Goal: Information Seeking & Learning: Learn about a topic

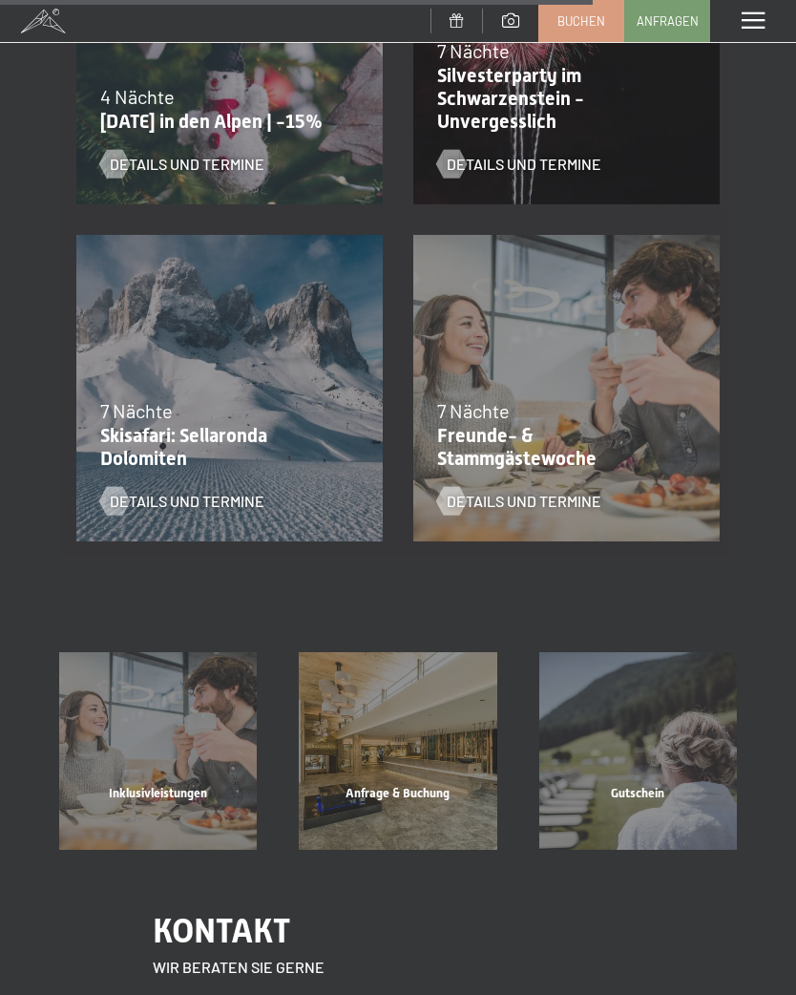
scroll to position [2239, 0]
click at [558, 370] on div "28.02.–08.03.2026 7 Nächte Freunde- & Stammgästewoche Details und Termine" at bounding box center [566, 387] width 337 height 337
click at [537, 506] on span "Details und Termine" at bounding box center [524, 500] width 155 height 21
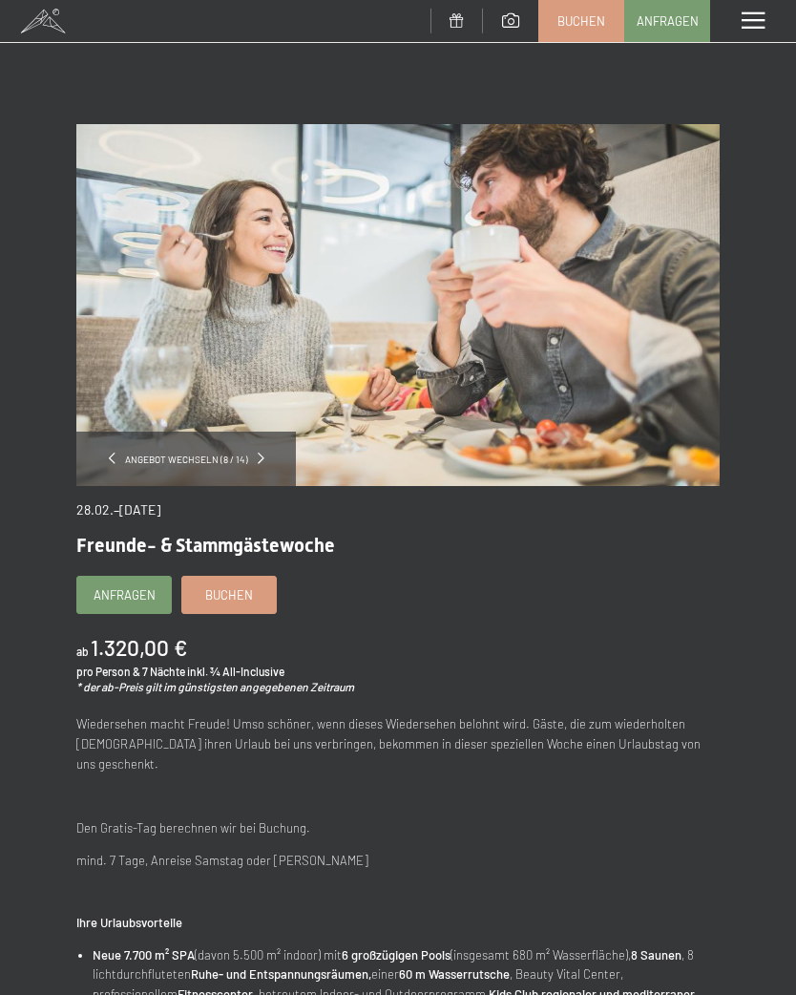
click at [752, 35] on div "Menü" at bounding box center [753, 21] width 86 height 42
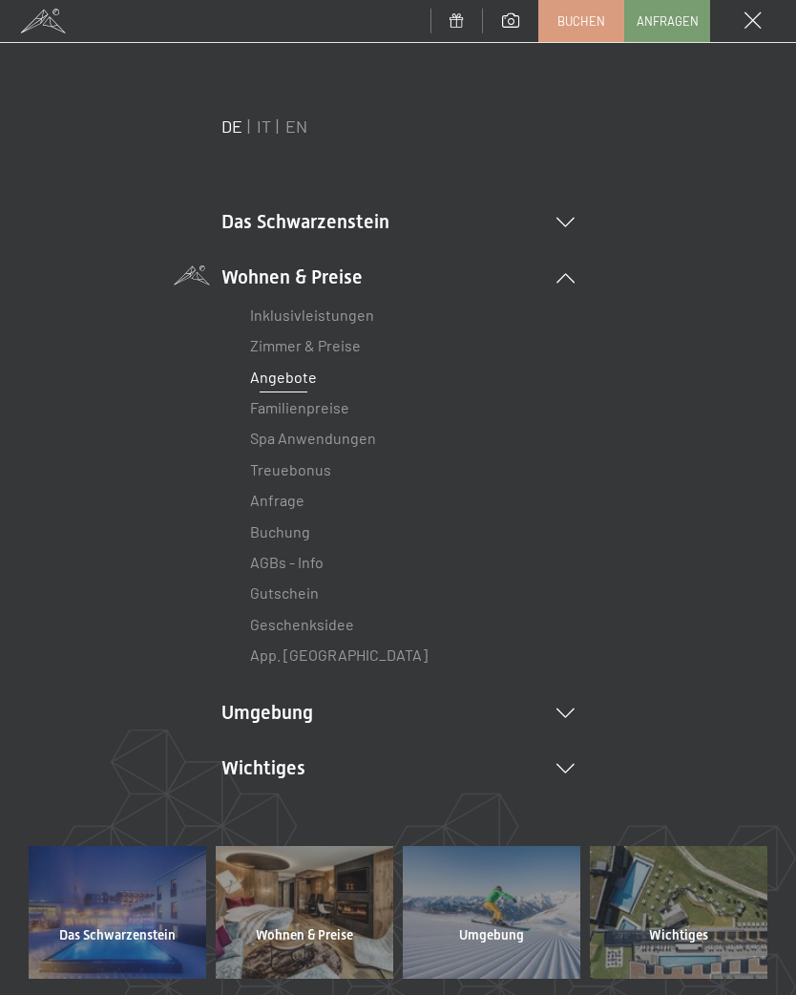
click at [337, 412] on link "Familienpreise" at bounding box center [299, 407] width 99 height 18
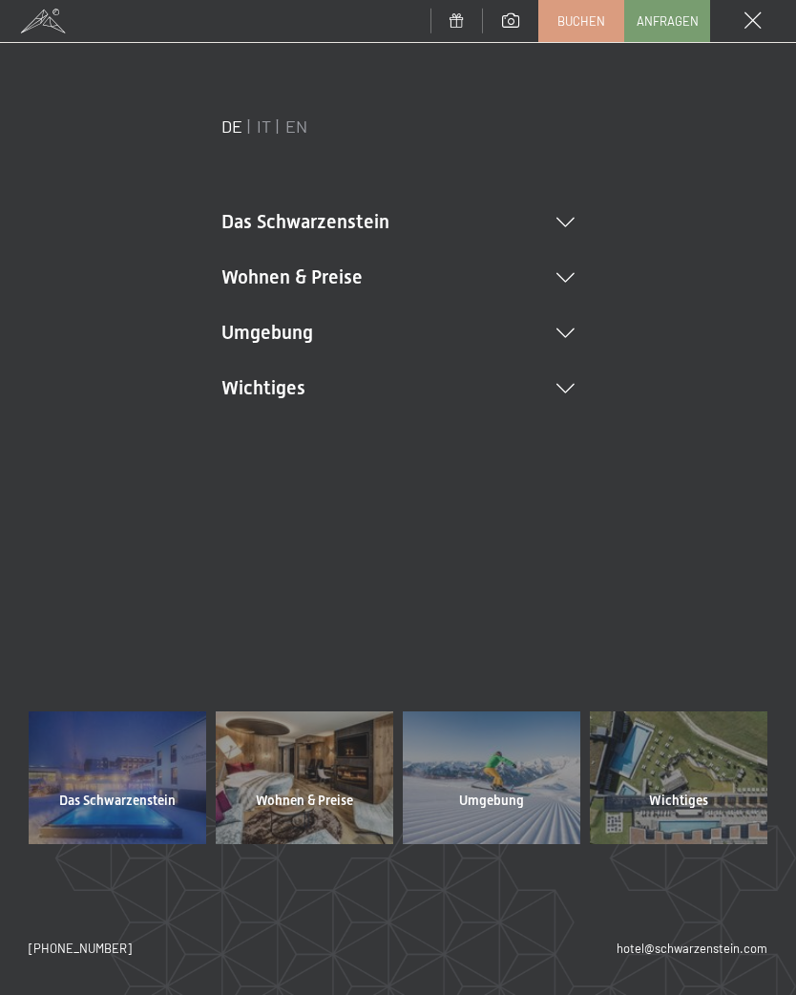
click at [572, 283] on li "Wohnen & Preise Inklusivleistungen Zimmer & Preise Liste Angebote Liste Familie…" at bounding box center [398, 277] width 353 height 27
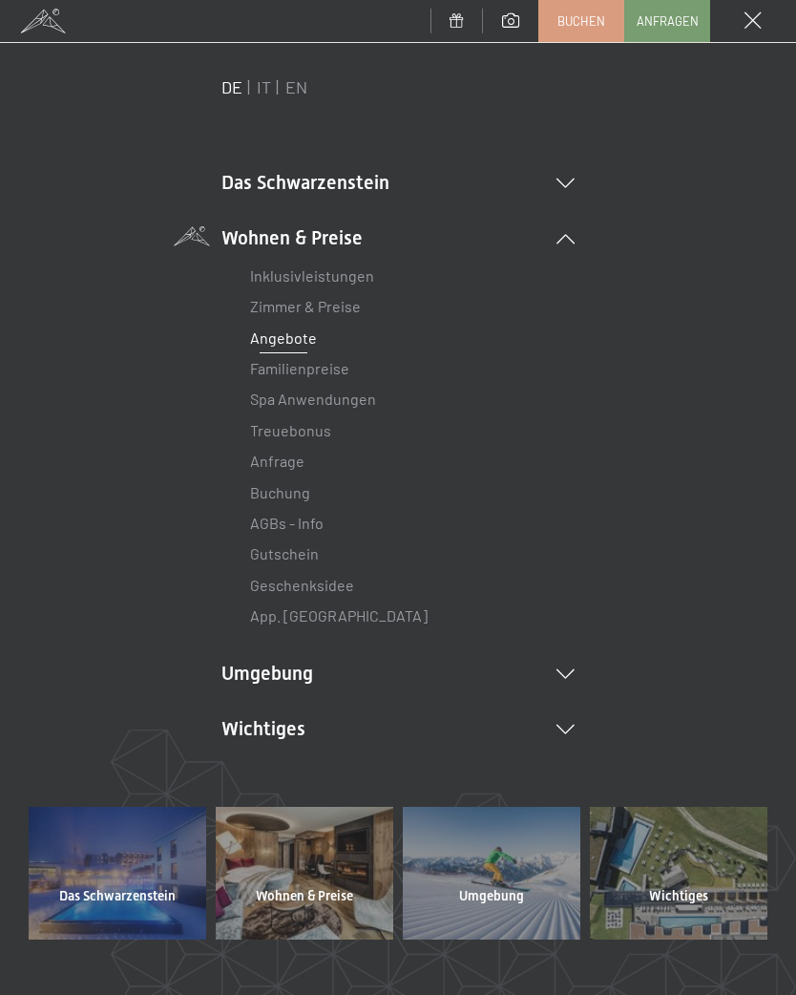
scroll to position [30, 0]
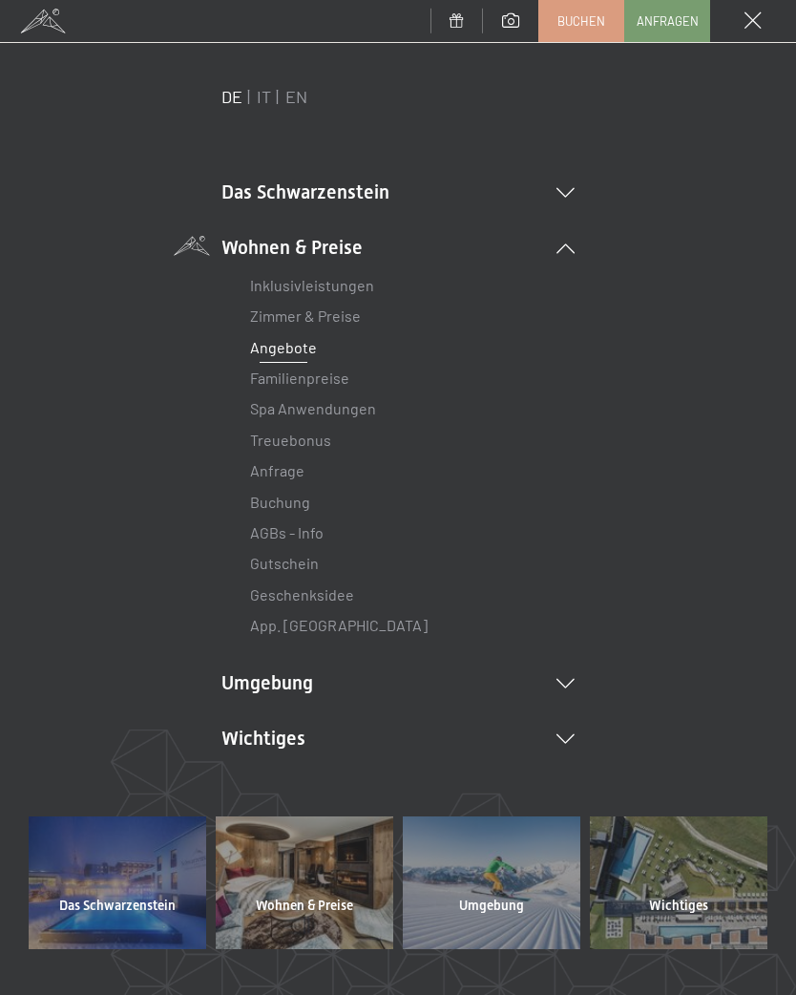
click at [348, 314] on link "Zimmer & Preise" at bounding box center [305, 315] width 111 height 18
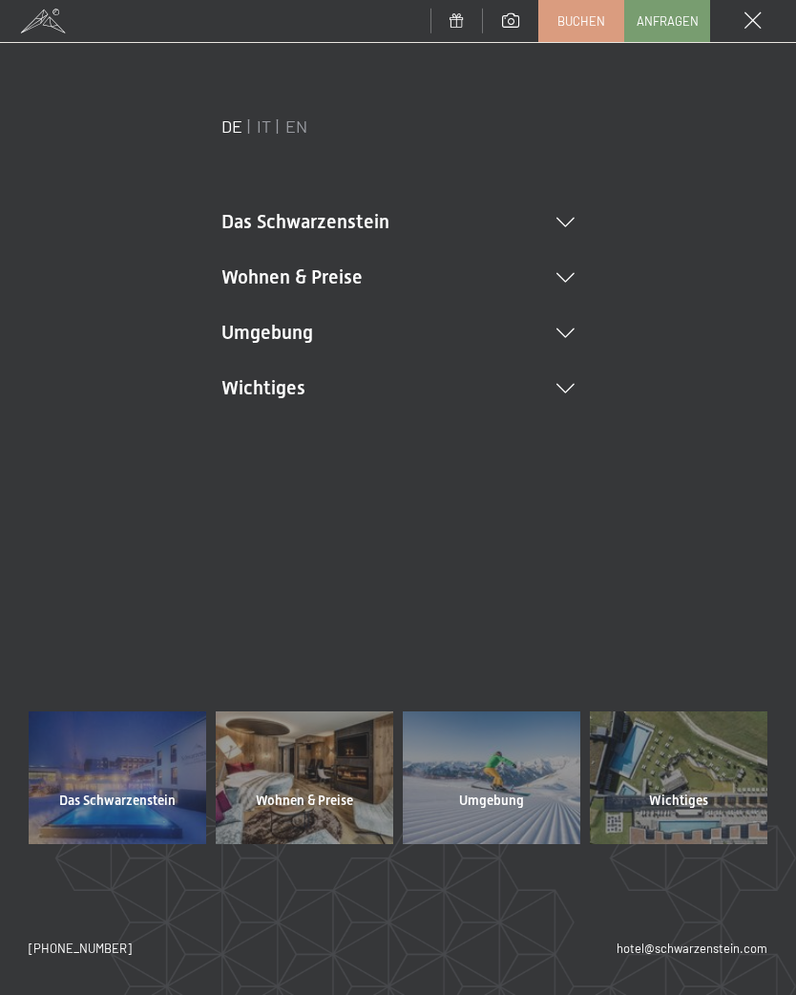
scroll to position [0, 0]
click at [571, 279] on icon at bounding box center [566, 278] width 18 height 10
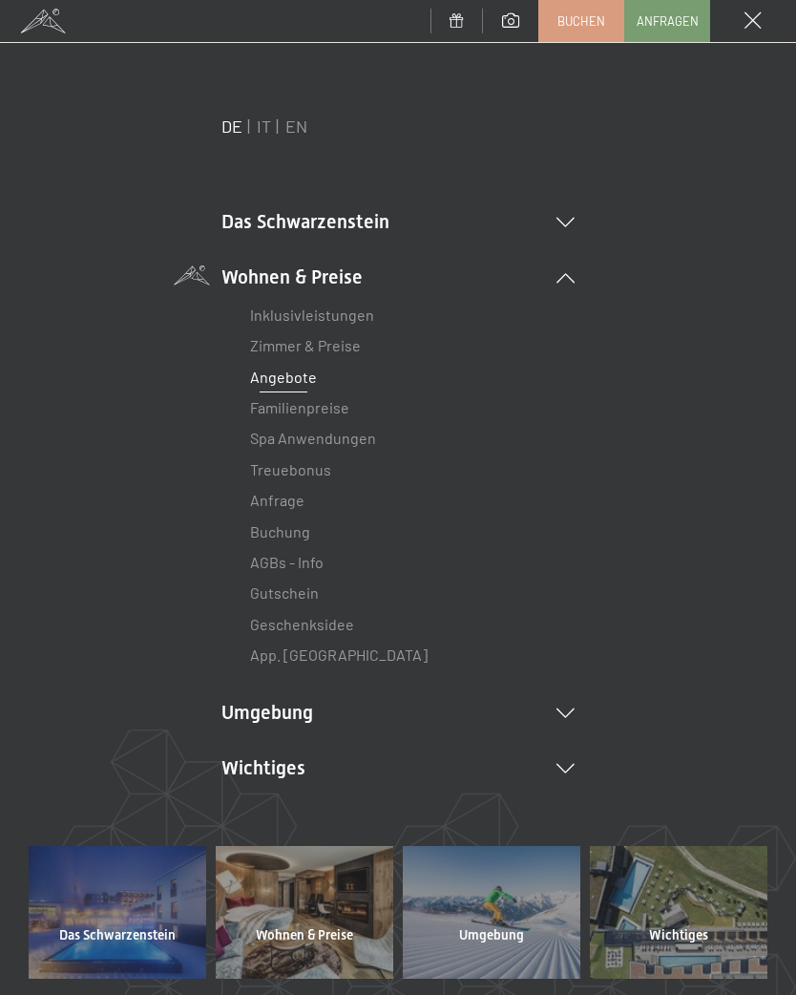
click at [558, 720] on li "Umgebung Das Ahrntal Ski & Winter Skifahren Skischule Wandern & Sommer Wandern …" at bounding box center [398, 712] width 353 height 27
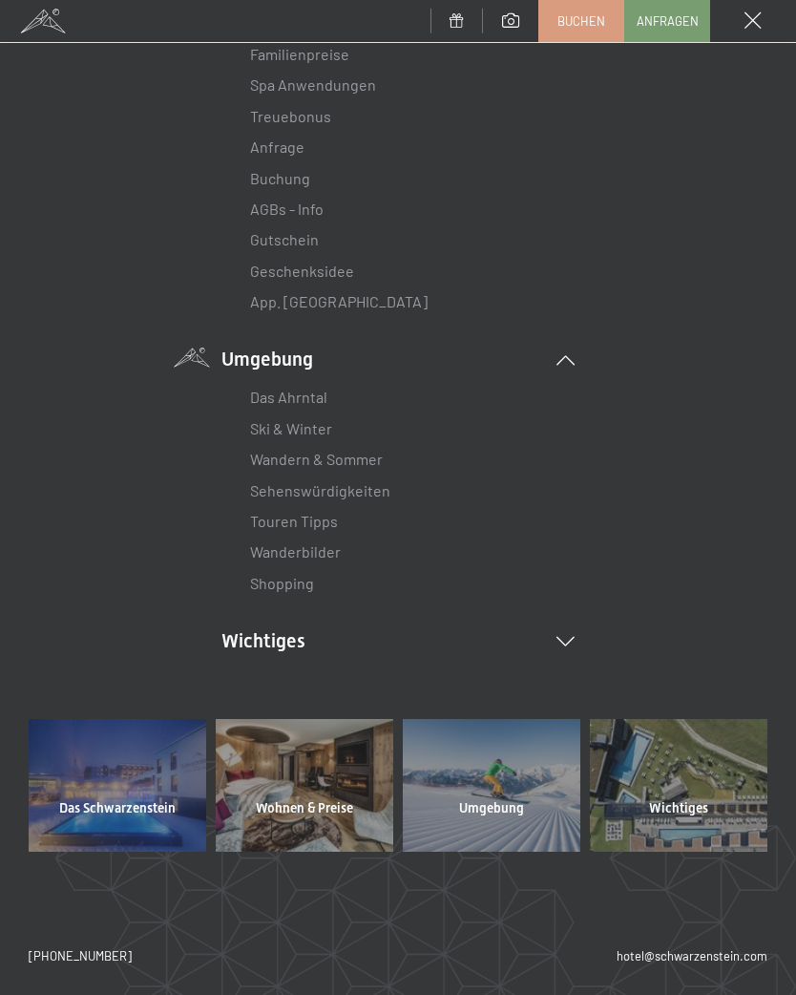
scroll to position [353, 0]
click at [326, 549] on link "Wanderbilder" at bounding box center [295, 551] width 91 height 18
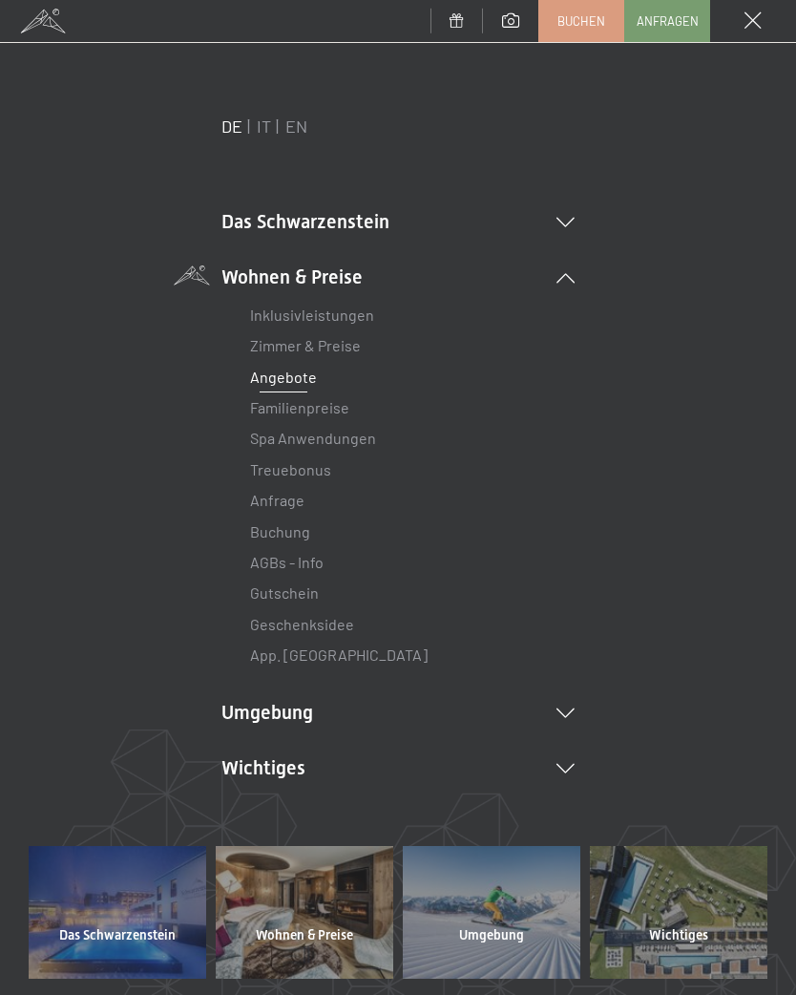
scroll to position [0, 0]
click at [574, 215] on li "Das Schwarzenstein Neuheiten im Schwarzenstein Ihre Gastgeber Premium Spa Gourm…" at bounding box center [398, 221] width 353 height 27
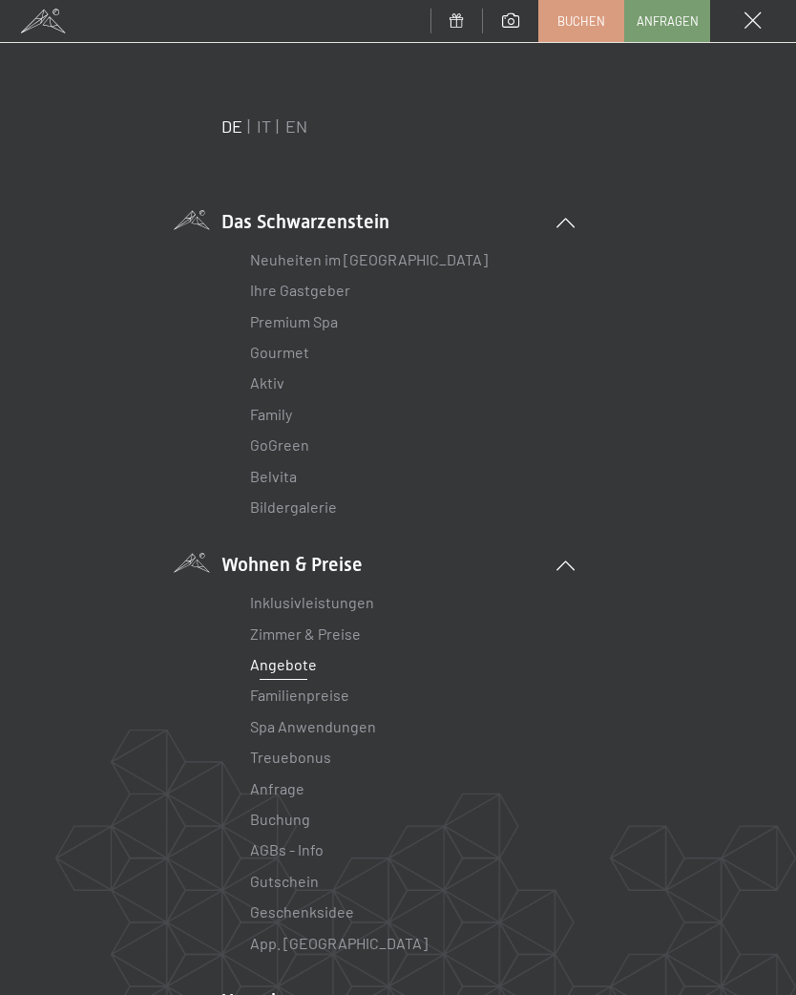
click at [325, 295] on link "Ihre Gastgeber" at bounding box center [300, 290] width 100 height 18
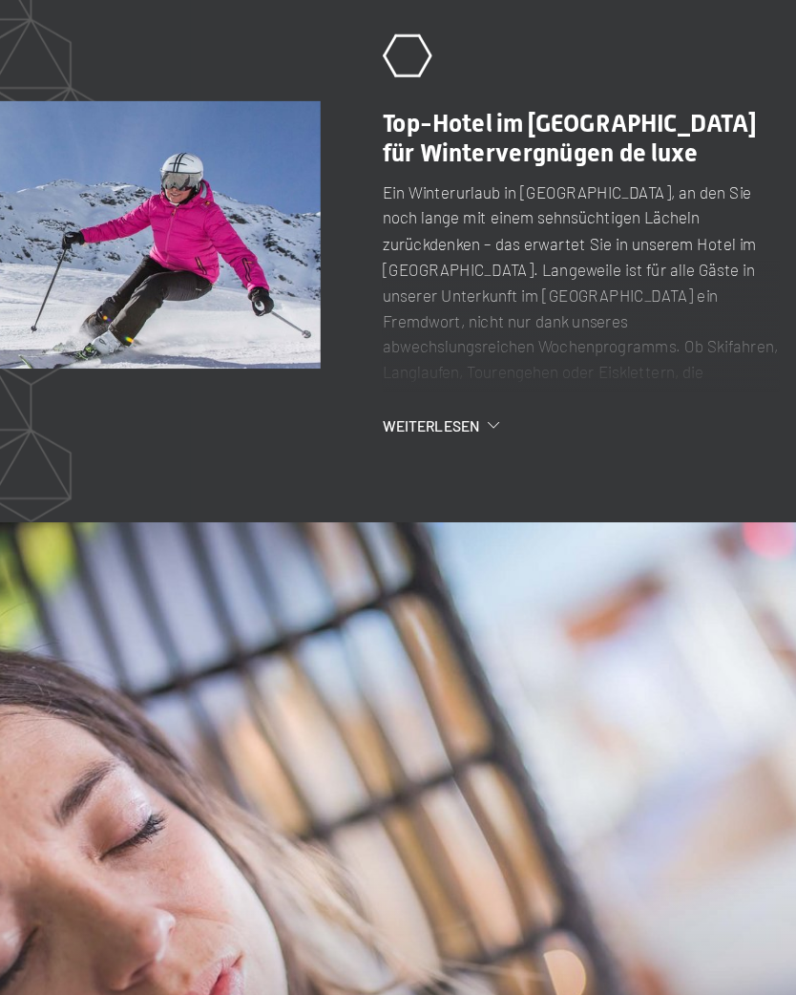
scroll to position [1382, 0]
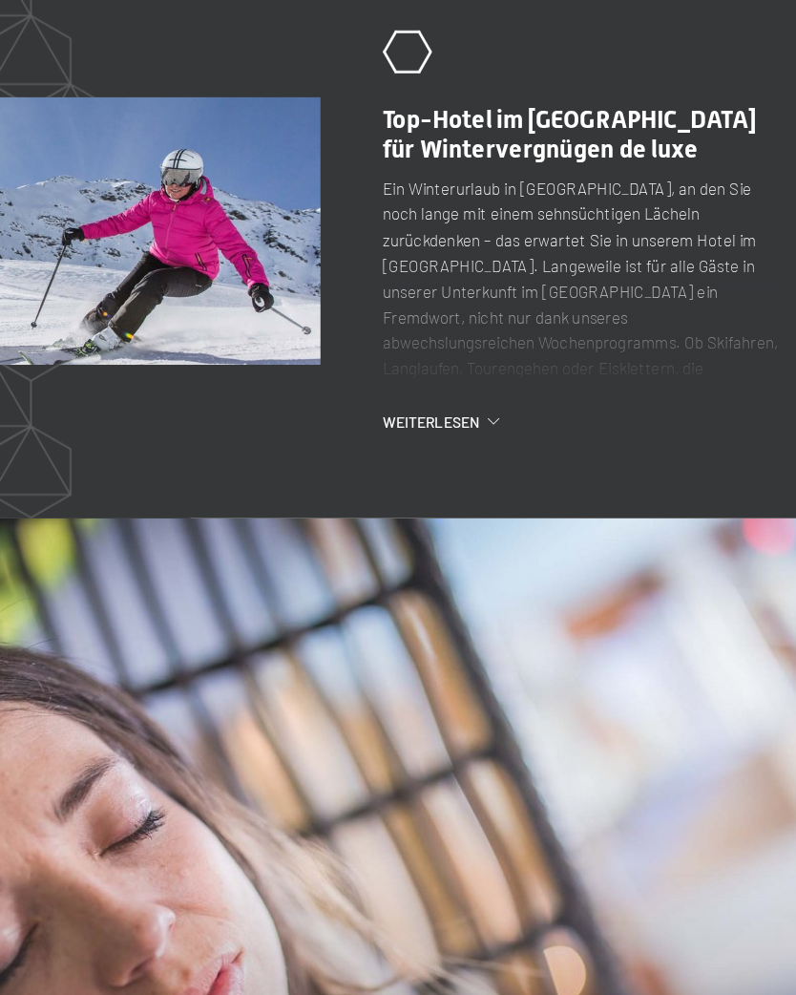
click at [413, 522] on span "Weiterlesen" at bounding box center [453, 530] width 81 height 16
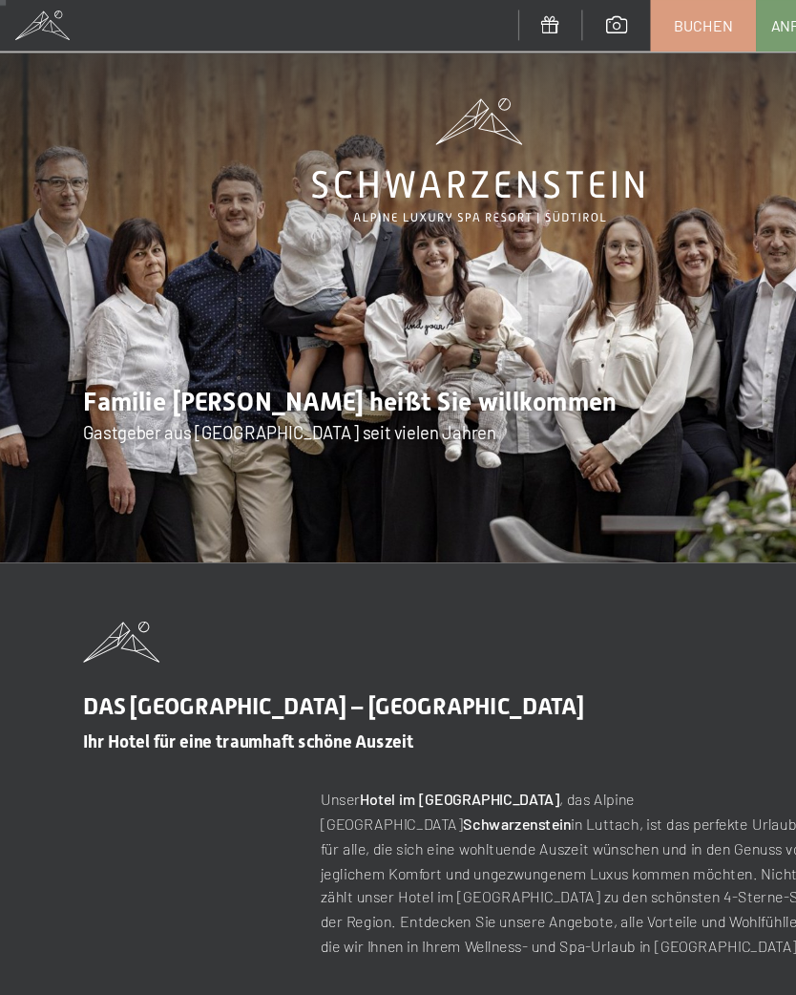
scroll to position [0, 0]
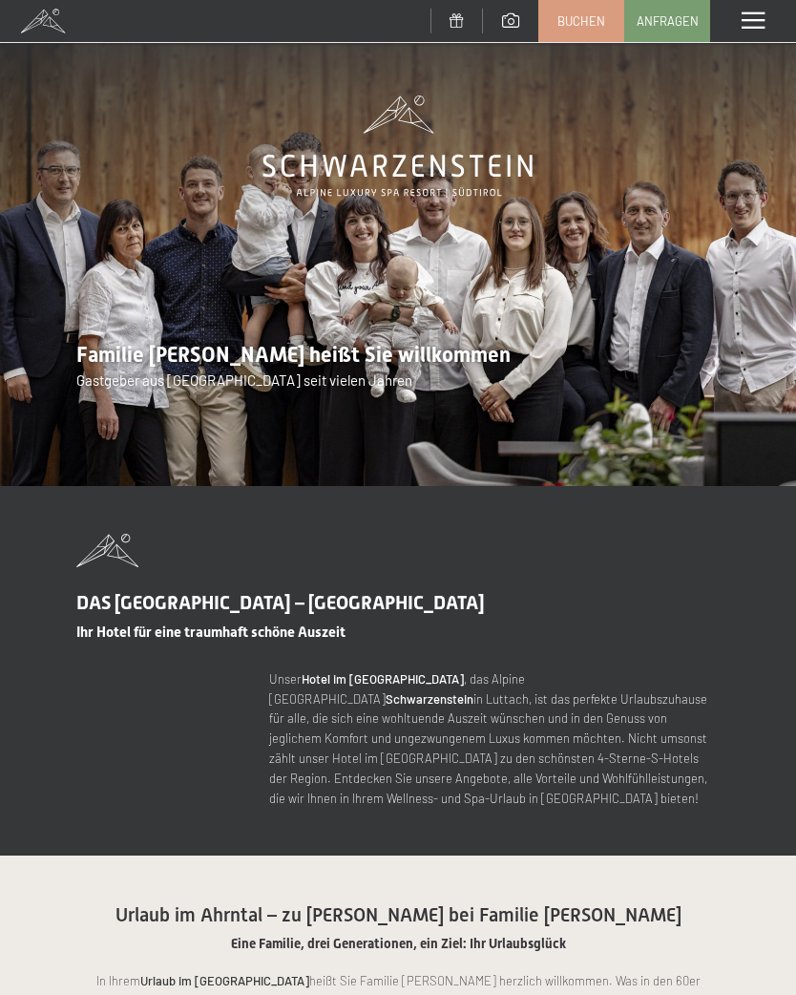
click at [753, 31] on div "Menü" at bounding box center [753, 21] width 86 height 42
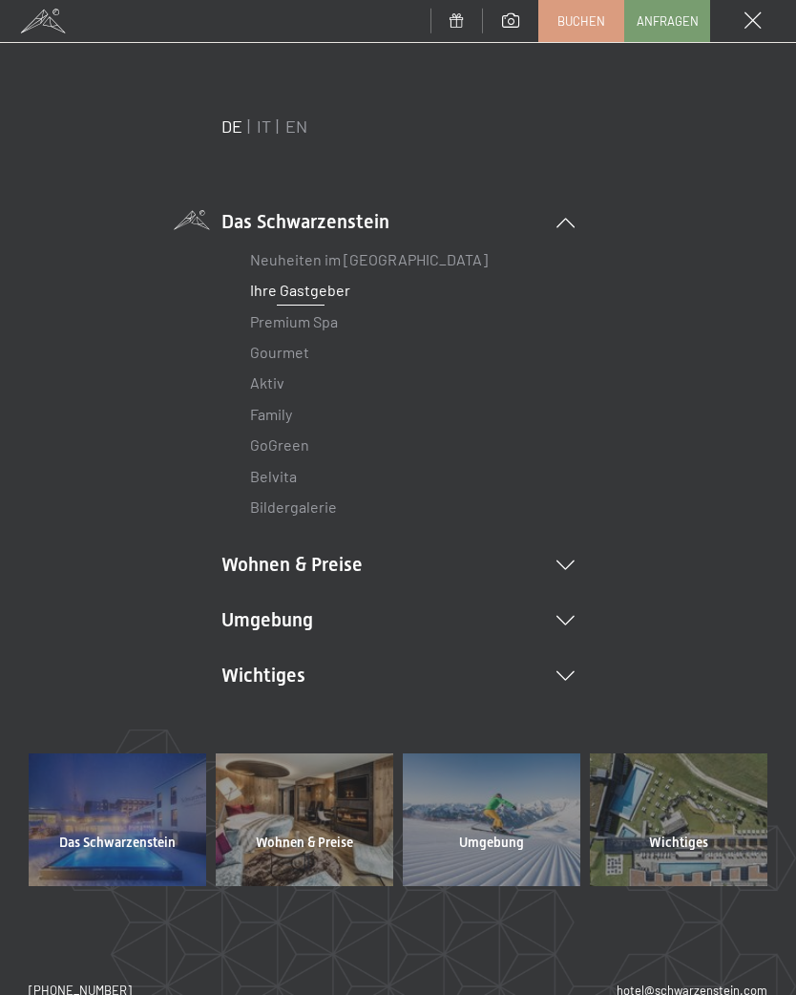
click at [283, 390] on link "Aktiv" at bounding box center [267, 382] width 34 height 18
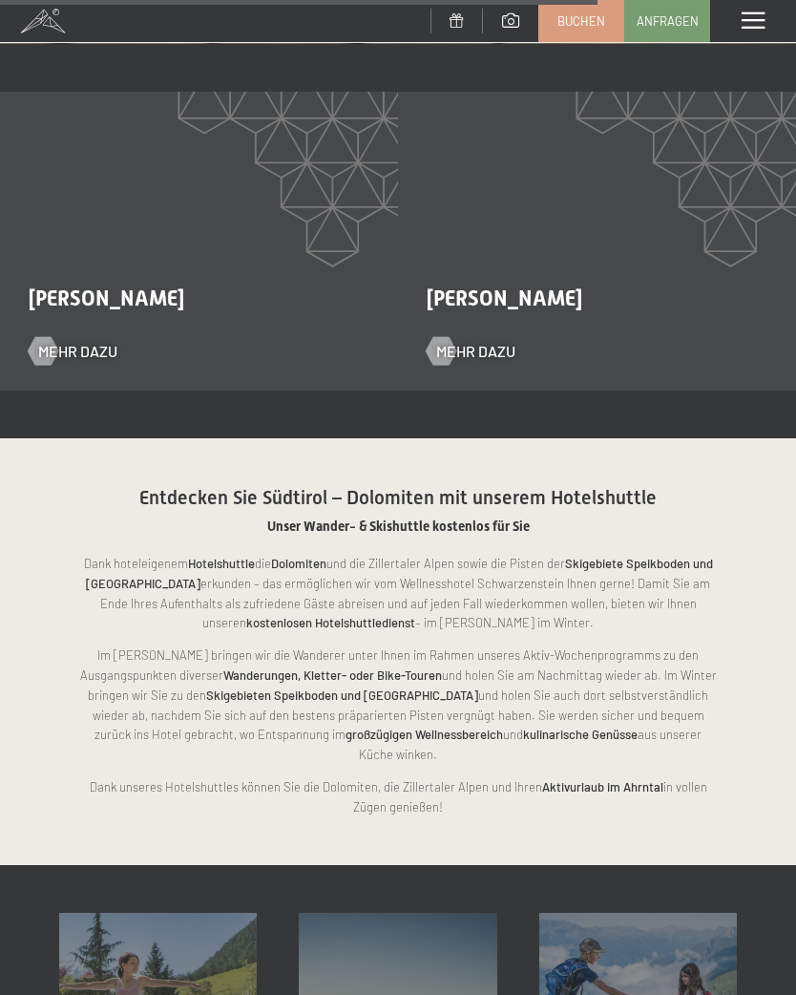
scroll to position [2967, 0]
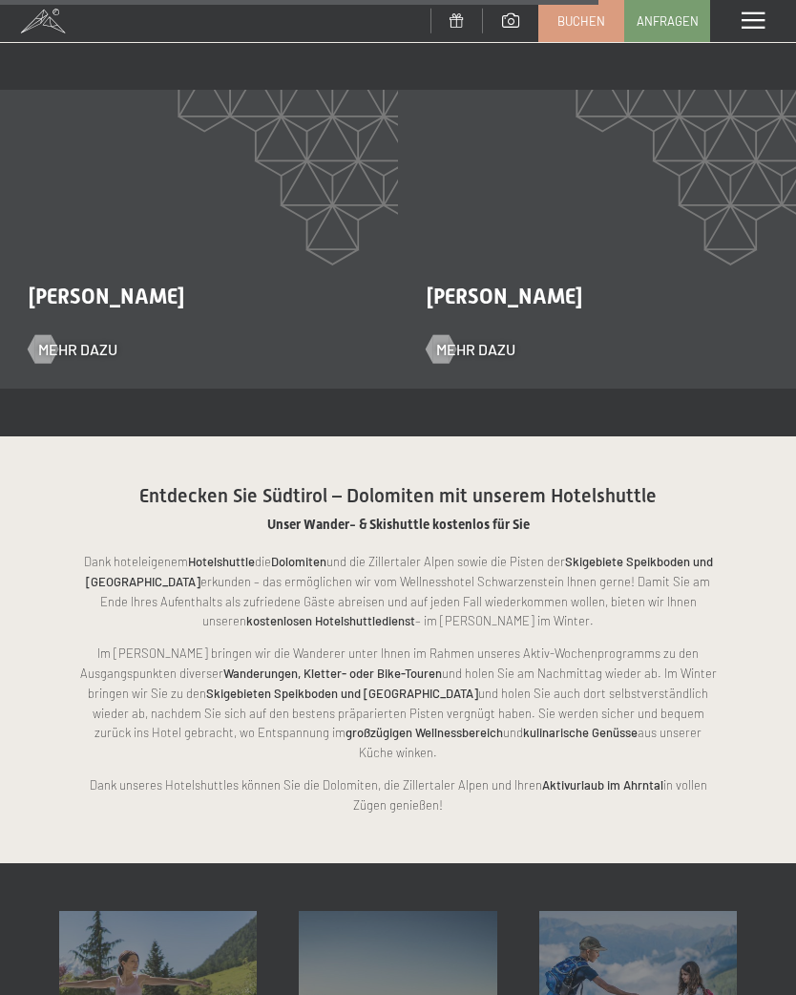
click at [101, 342] on span "Mehr dazu" at bounding box center [77, 349] width 79 height 21
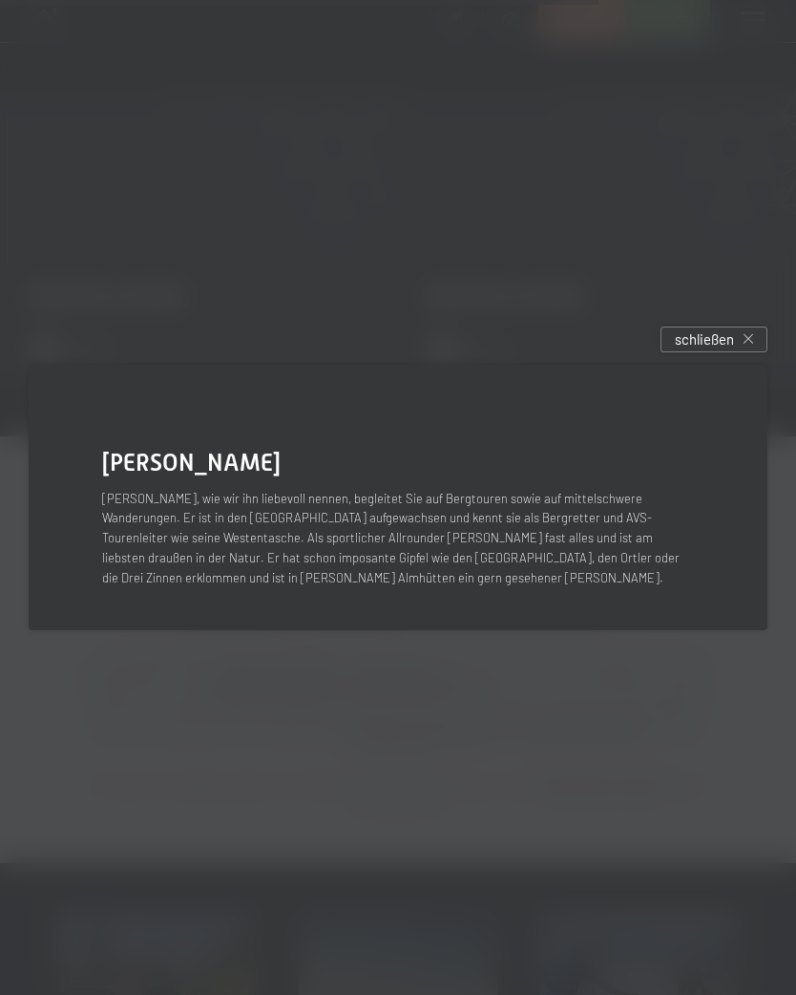
click at [749, 344] on icon at bounding box center [749, 339] width 10 height 10
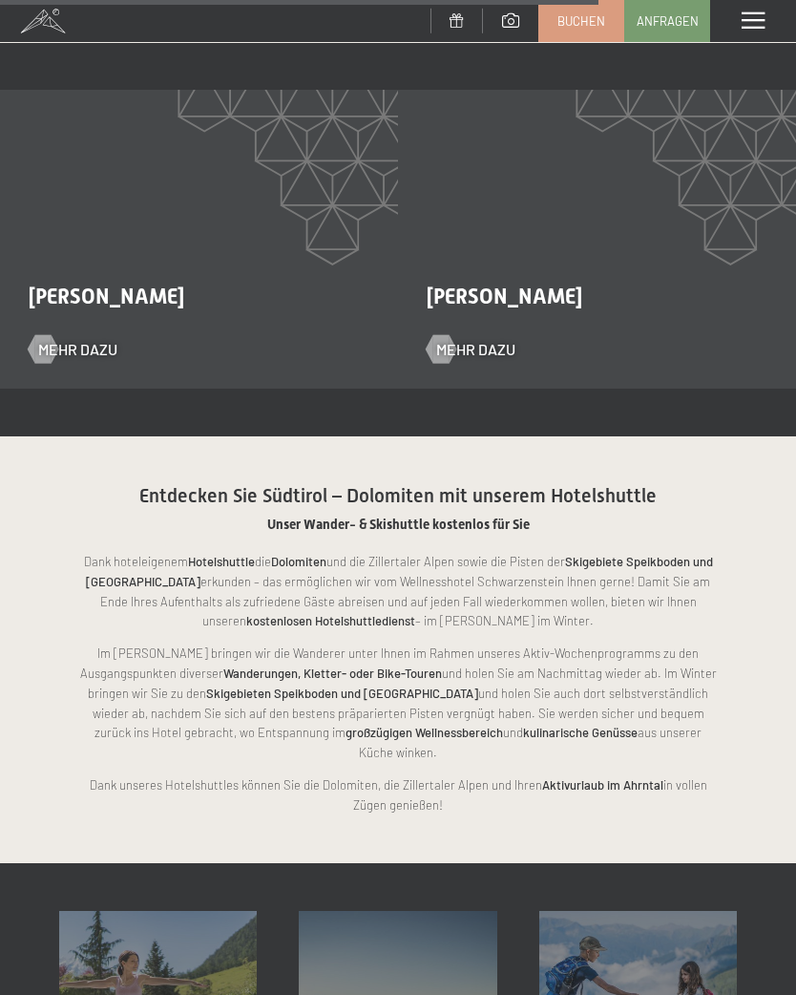
click at [486, 339] on span "Mehr dazu" at bounding box center [475, 349] width 79 height 21
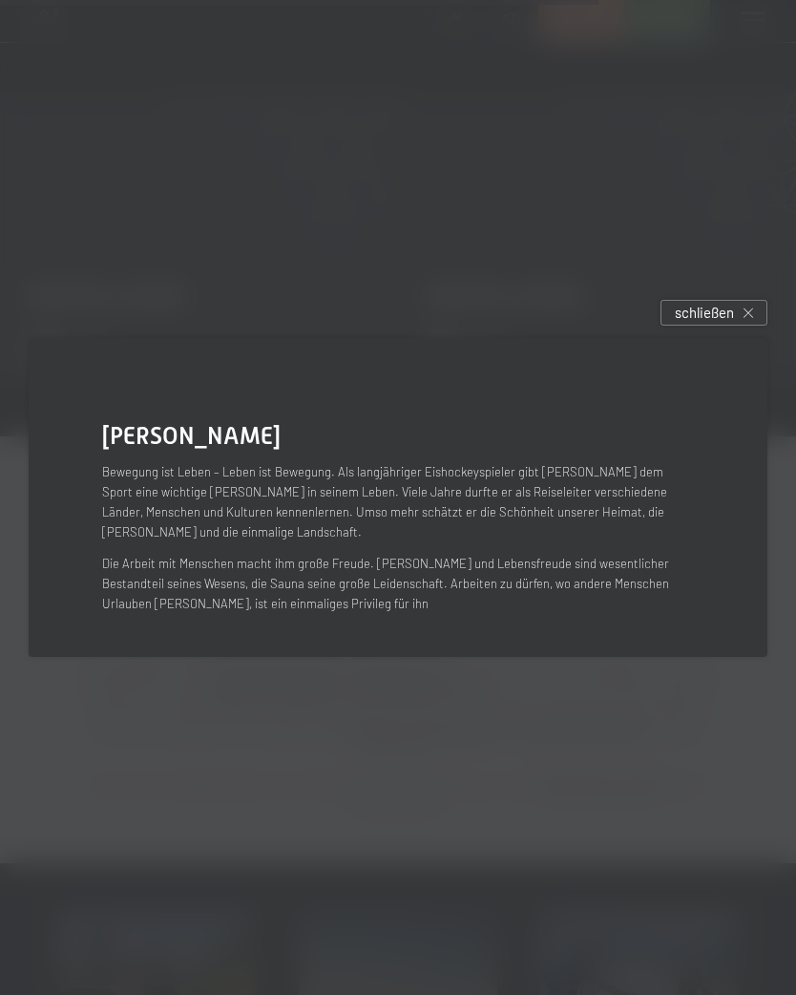
click at [733, 326] on div "schließen" at bounding box center [714, 313] width 107 height 26
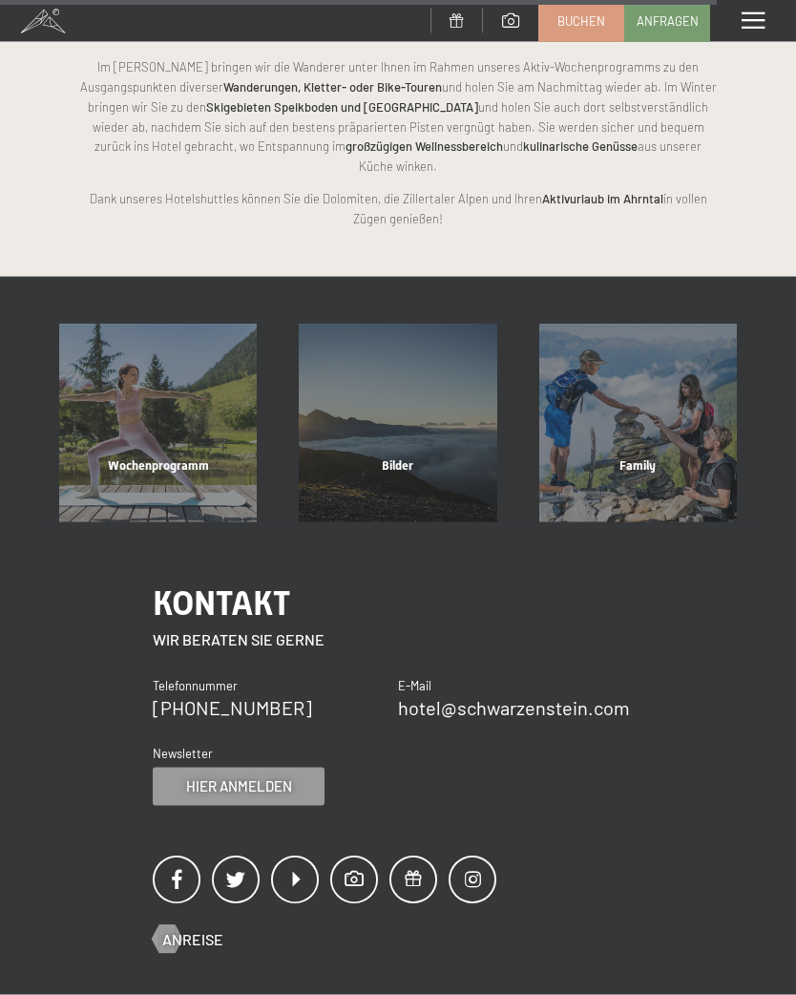
scroll to position [3556, 0]
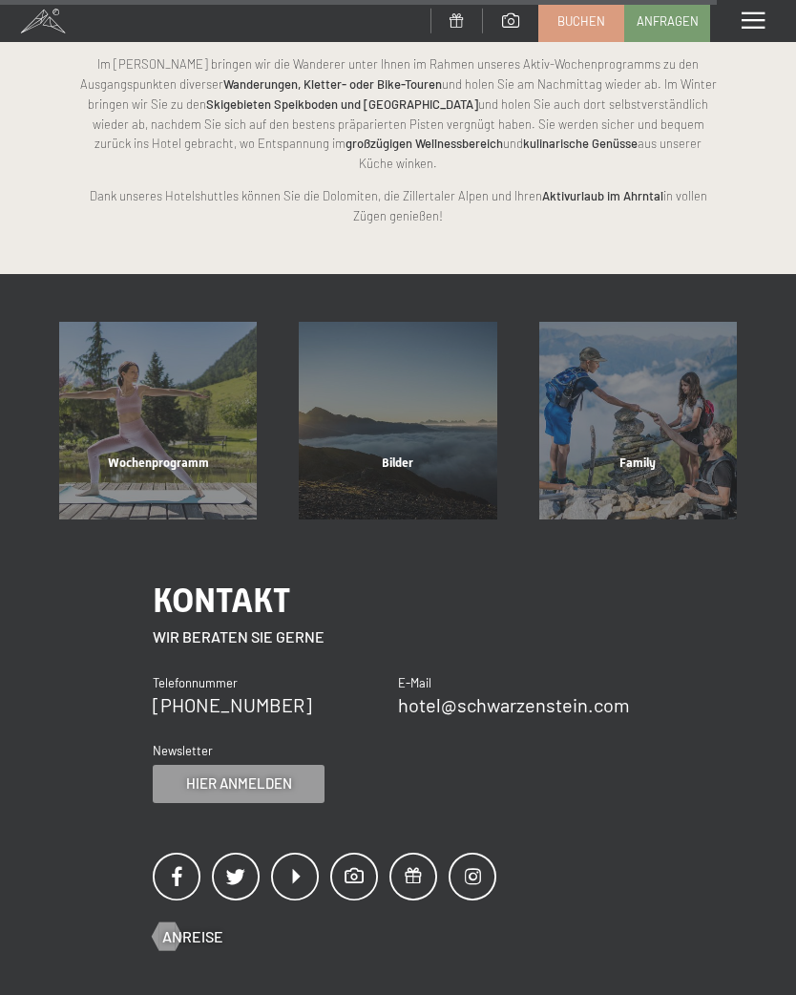
click at [199, 454] on div "Wochenprogramm" at bounding box center [158, 486] width 240 height 65
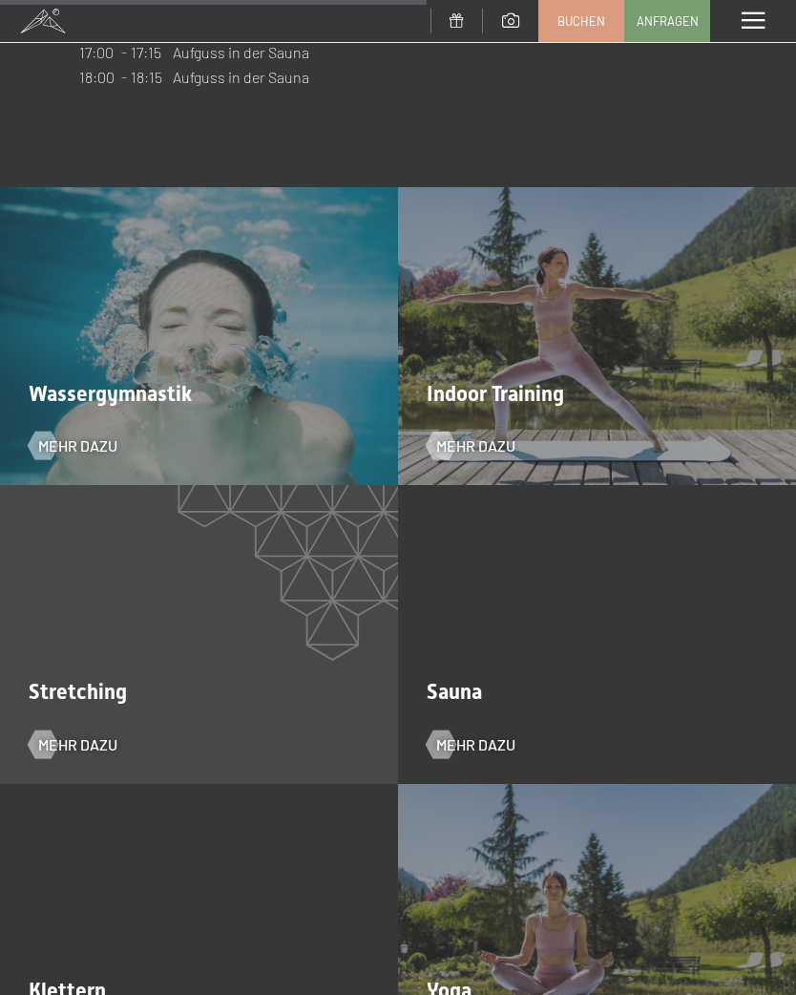
scroll to position [2990, 0]
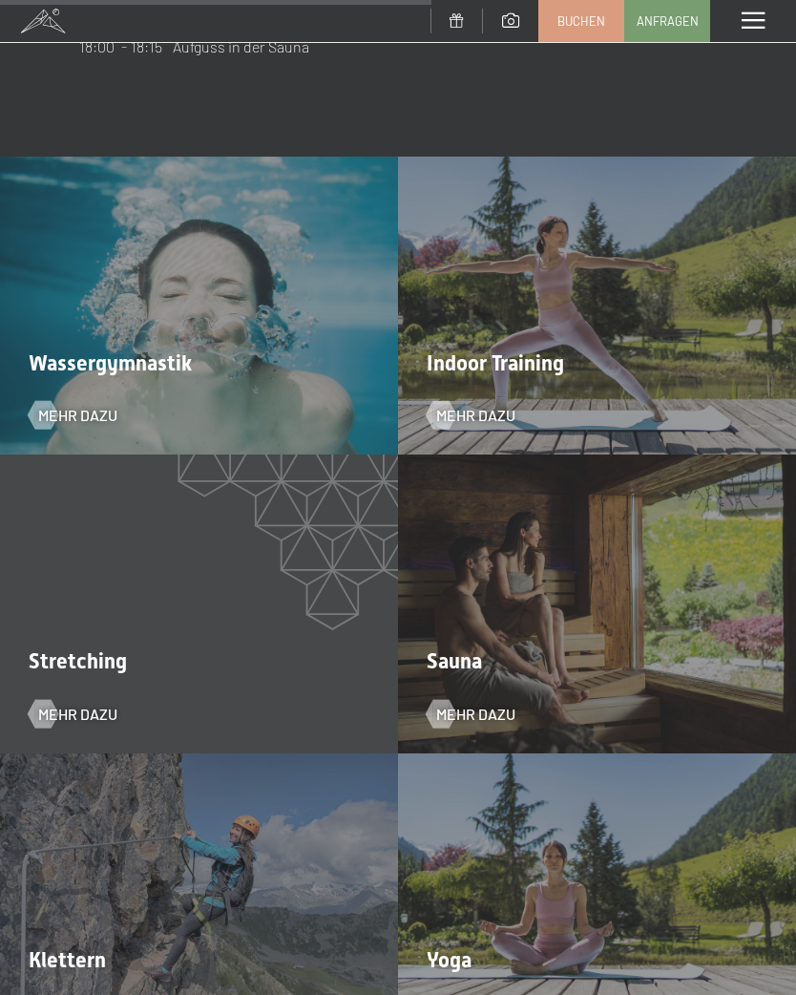
click at [504, 704] on span "Mehr dazu" at bounding box center [475, 714] width 79 height 21
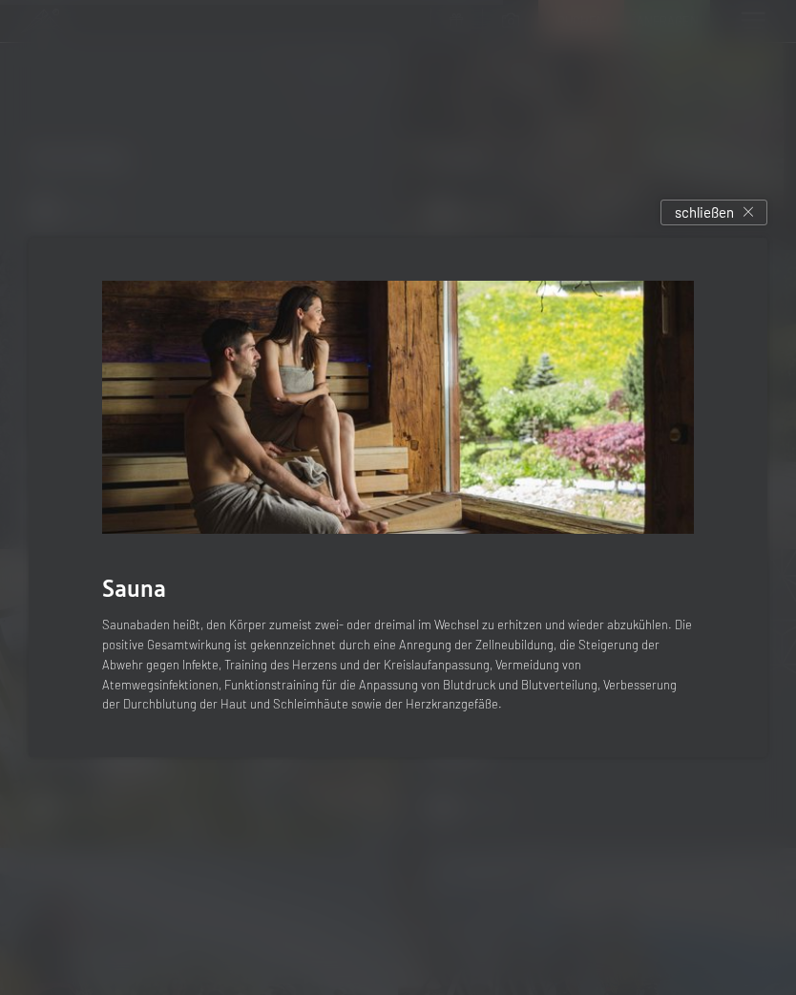
scroll to position [3486, 0]
click at [748, 217] on icon at bounding box center [749, 212] width 10 height 10
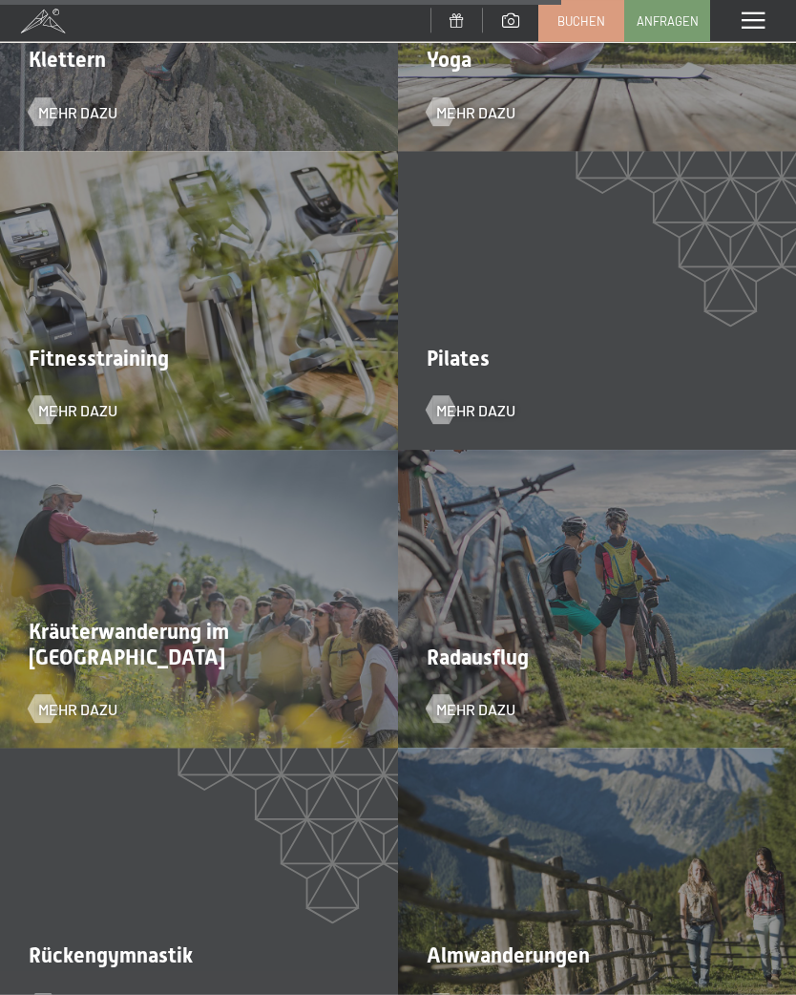
scroll to position [3891, 0]
click at [506, 698] on span "Mehr dazu" at bounding box center [475, 708] width 79 height 21
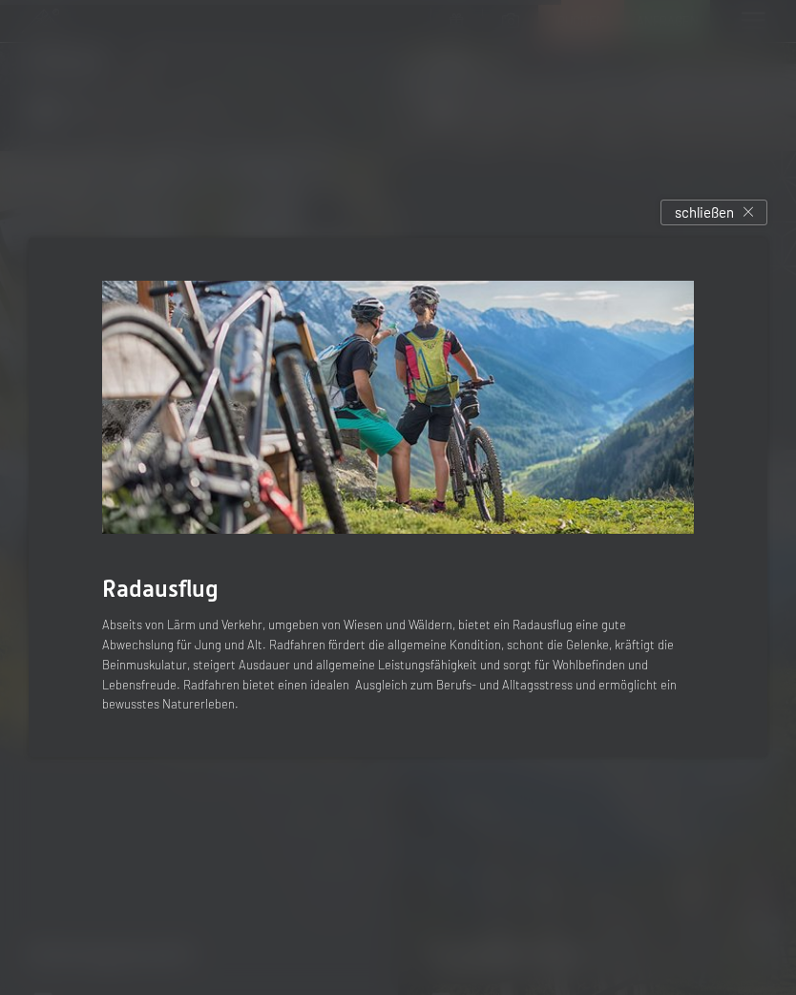
click at [747, 217] on icon at bounding box center [749, 212] width 10 height 10
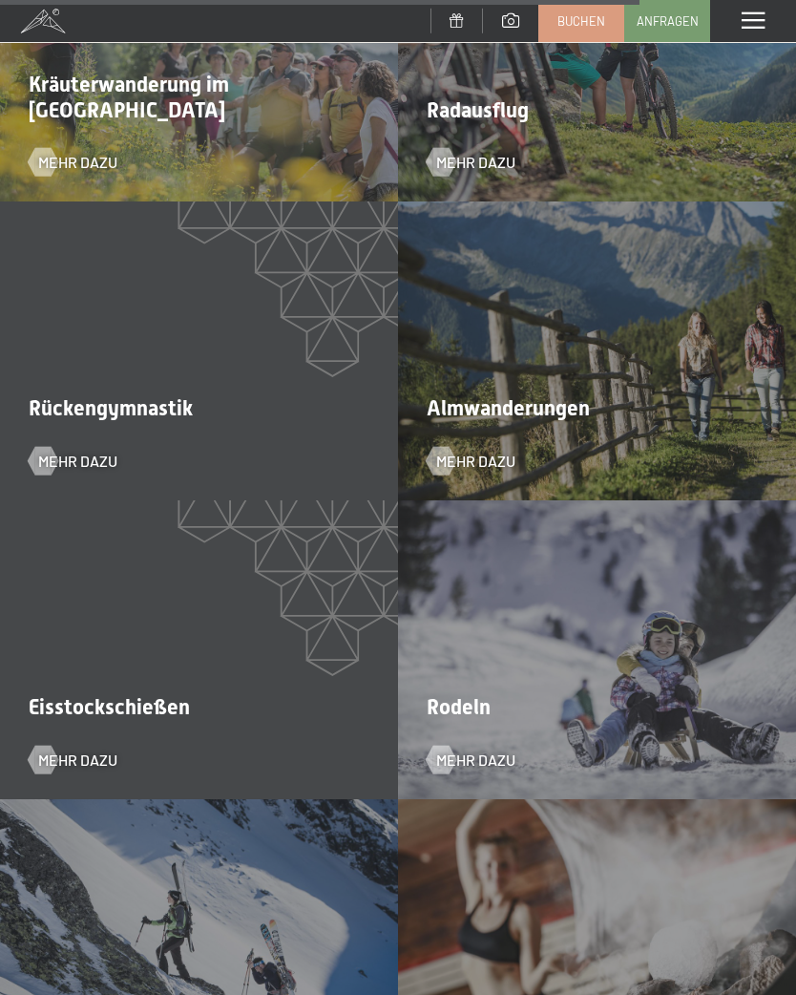
scroll to position [4436, 0]
click at [484, 452] on span "Mehr dazu" at bounding box center [475, 462] width 79 height 21
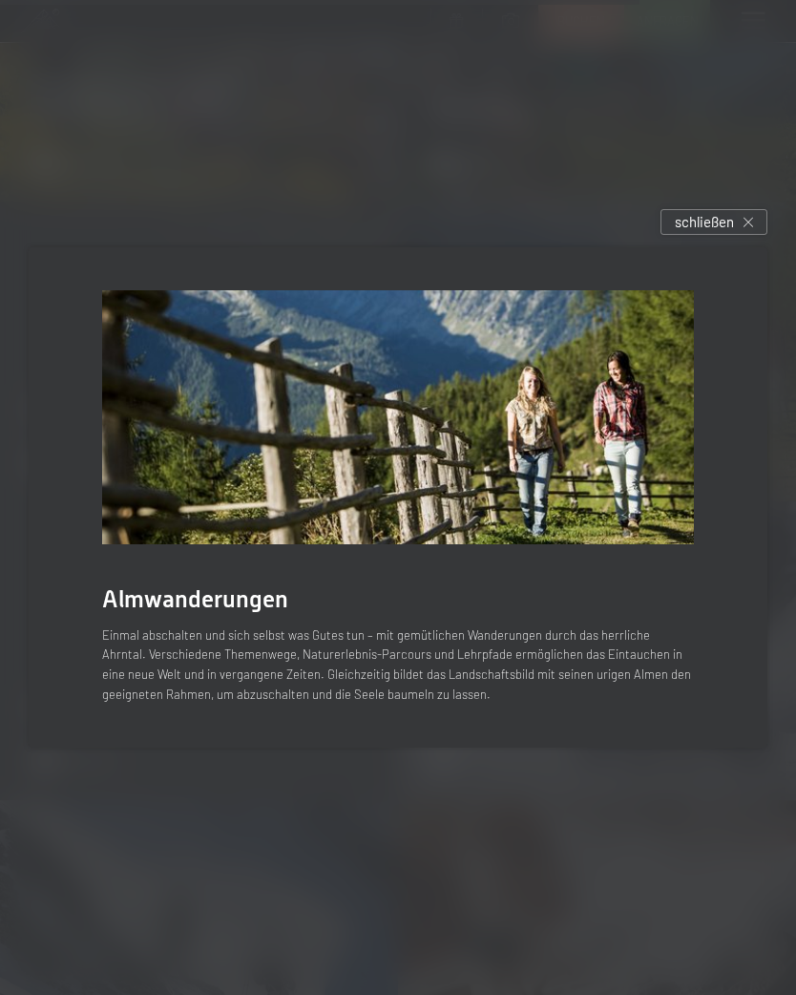
click at [757, 228] on div "schließen" at bounding box center [714, 222] width 107 height 26
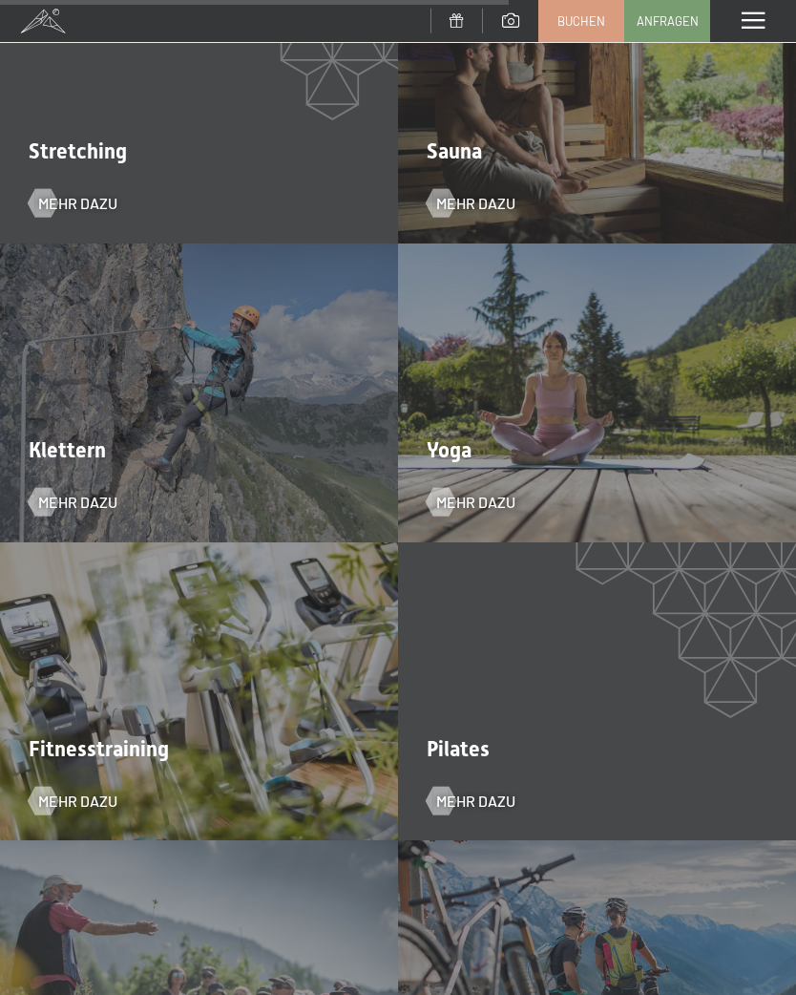
scroll to position [3446, 0]
